Goal: Transaction & Acquisition: Subscribe to service/newsletter

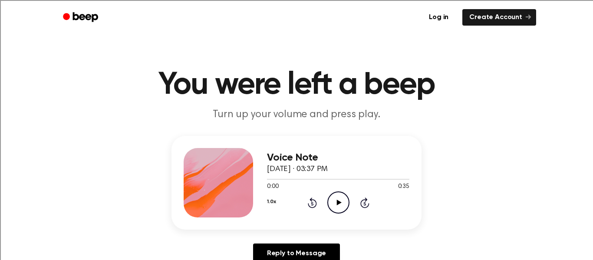
click at [337, 200] on icon at bounding box center [338, 203] width 5 height 6
click at [340, 203] on icon "Play Audio" at bounding box center [338, 202] width 22 height 22
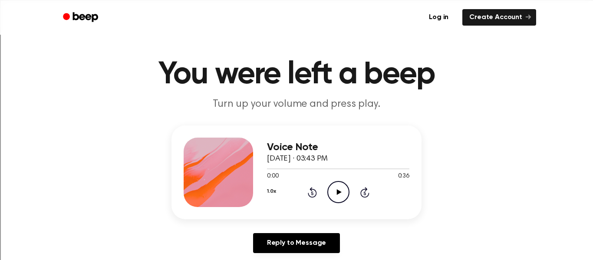
scroll to position [9, 0]
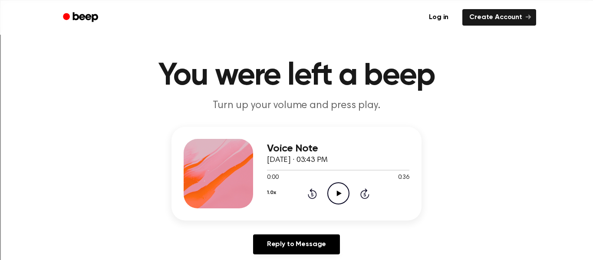
click at [335, 193] on icon "Play Audio" at bounding box center [338, 193] width 22 height 22
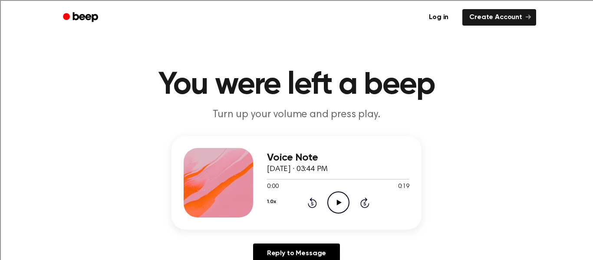
click at [332, 205] on icon "Play Audio" at bounding box center [338, 202] width 22 height 22
click at [338, 200] on icon "Play Audio" at bounding box center [338, 202] width 22 height 22
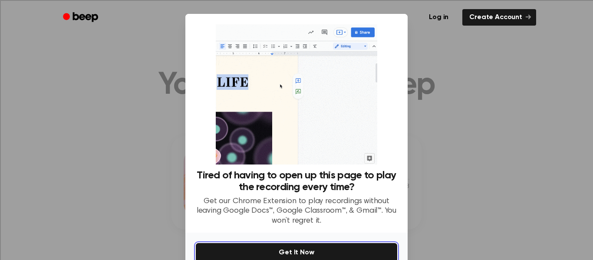
click at [326, 249] on button "Get It Now" at bounding box center [296, 252] width 201 height 19
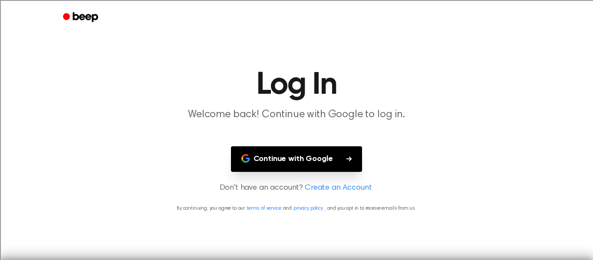
click at [296, 159] on button "Continue with Google" at bounding box center [296, 159] width 131 height 26
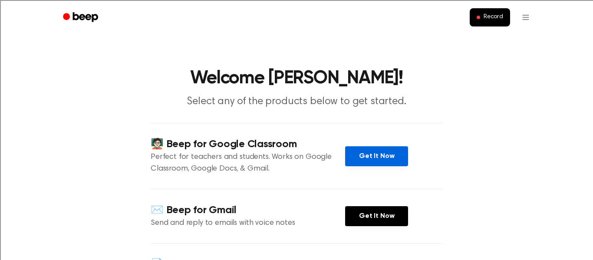
click at [362, 160] on link "Get It Now" at bounding box center [376, 156] width 63 height 20
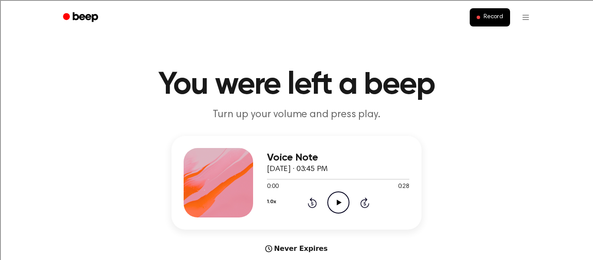
click at [343, 203] on icon "Play Audio" at bounding box center [338, 202] width 22 height 22
click at [337, 210] on icon "Play Audio" at bounding box center [338, 202] width 22 height 22
